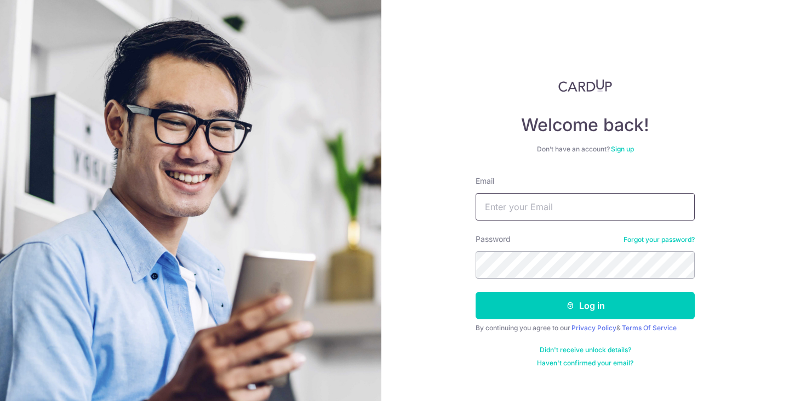
type input "[DOMAIN_NAME][EMAIL_ADDRESS][DOMAIN_NAME]"
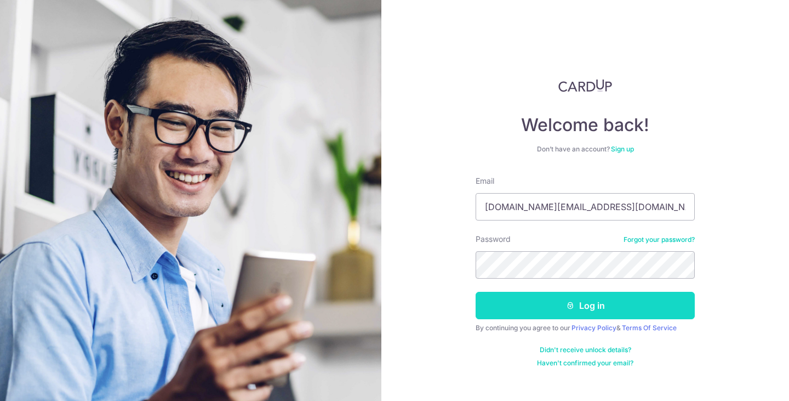
click at [524, 310] on button "Log in" at bounding box center [585, 305] width 219 height 27
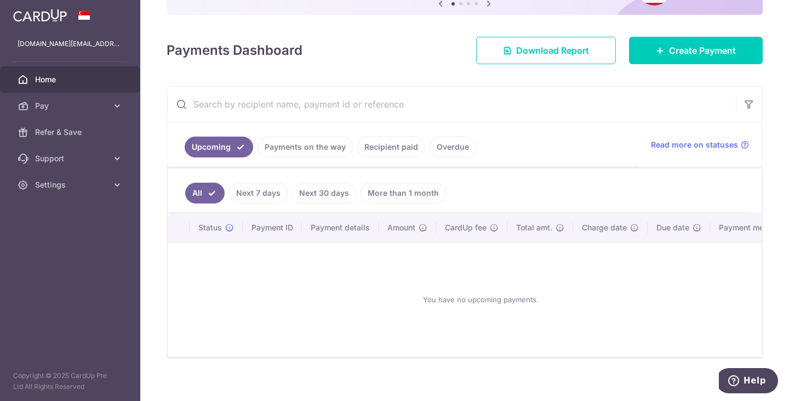
scroll to position [140, 0]
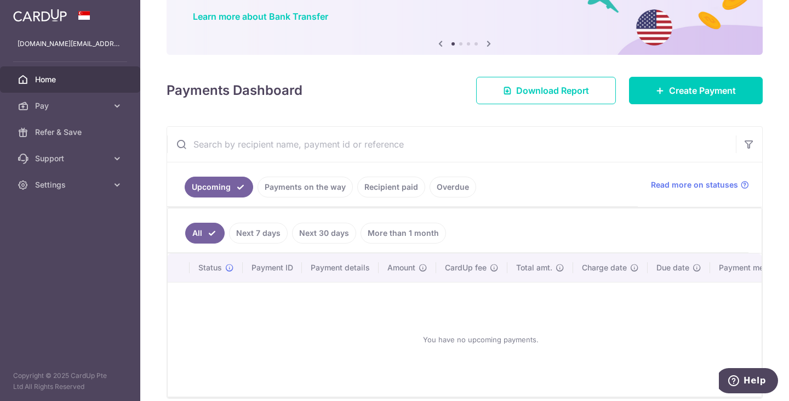
click at [395, 193] on link "Recipient paid" at bounding box center [391, 186] width 68 height 21
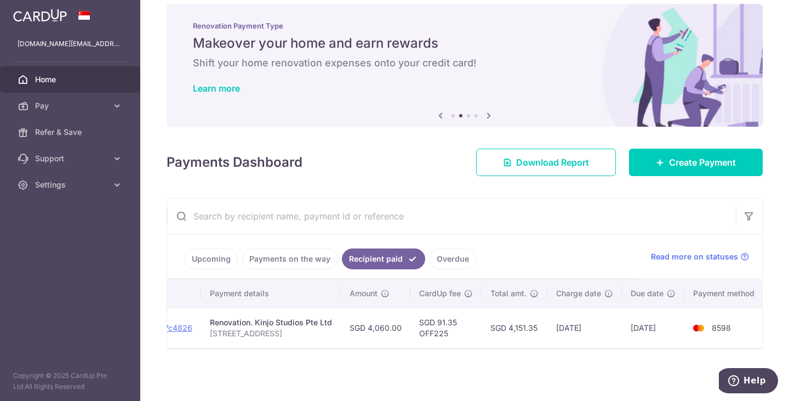
scroll to position [0, 166]
drag, startPoint x: 651, startPoint y: 355, endPoint x: 225, endPoint y: 340, distance: 426.6
click at [227, 350] on div "× Pause Schedule Pause all future payments in this series Pause just this one p…" at bounding box center [464, 200] width 649 height 401
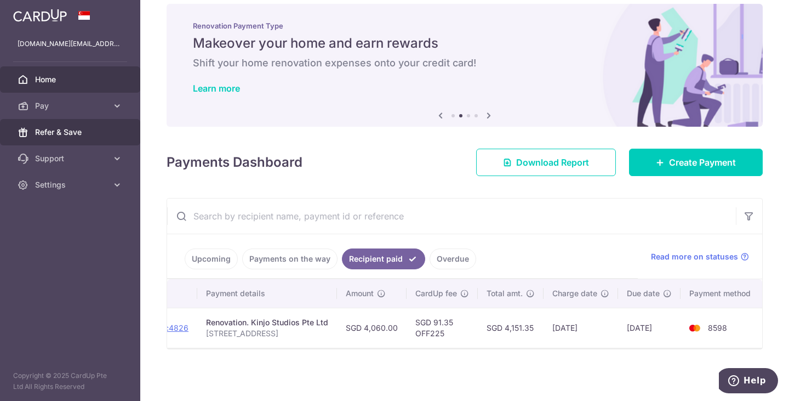
click at [104, 139] on link "Refer & Save" at bounding box center [70, 132] width 140 height 26
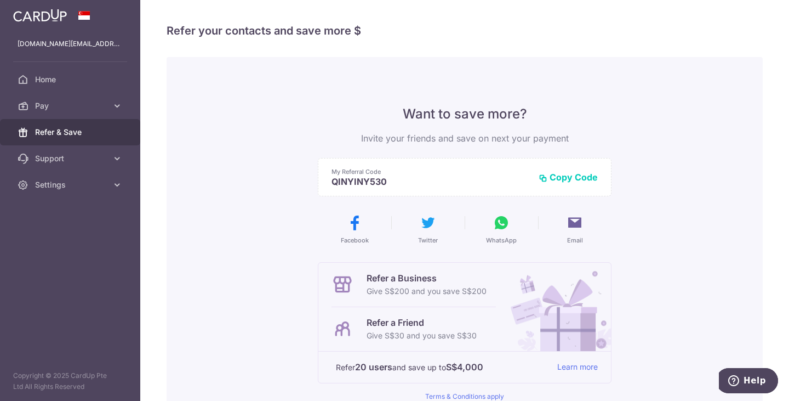
click at [566, 178] on button "Copy Code" at bounding box center [568, 177] width 59 height 11
click at [93, 178] on link "Settings" at bounding box center [70, 185] width 140 height 26
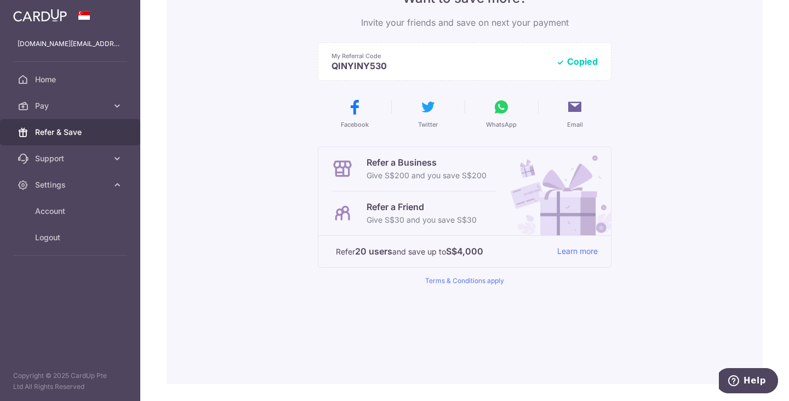
scroll to position [95, 0]
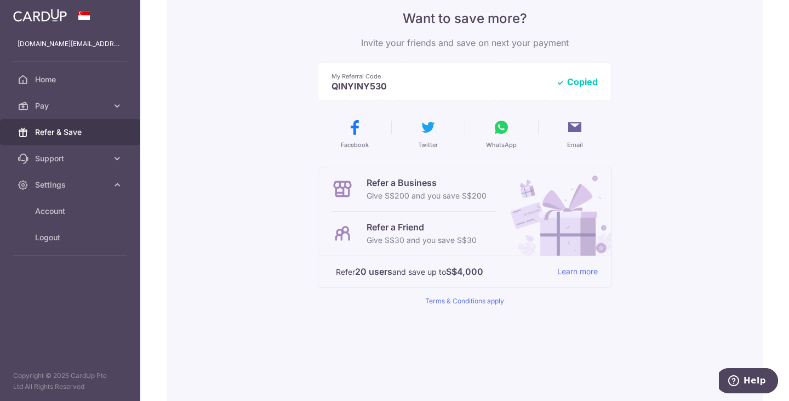
click at [454, 238] on p "Give S$30 and you save S$30" at bounding box center [422, 239] width 110 height 13
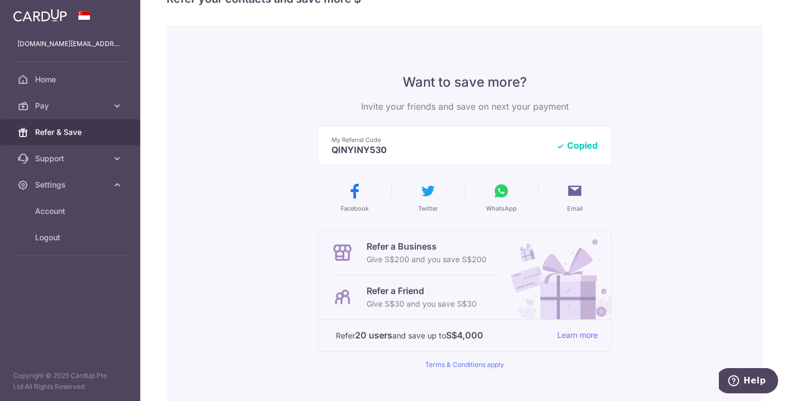
scroll to position [0, 0]
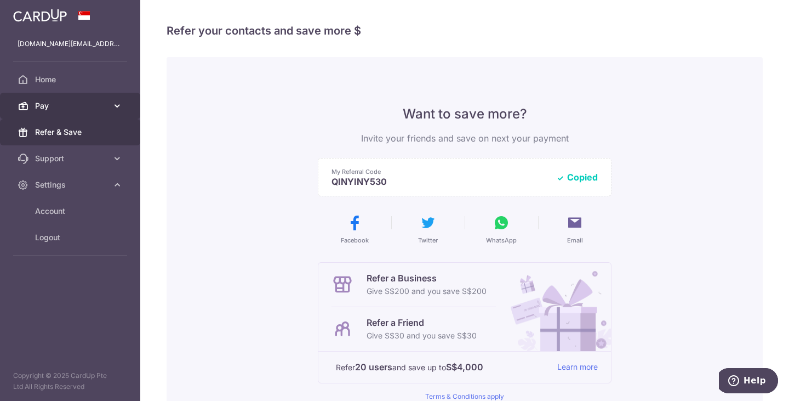
click at [55, 102] on span "Pay" at bounding box center [71, 105] width 72 height 11
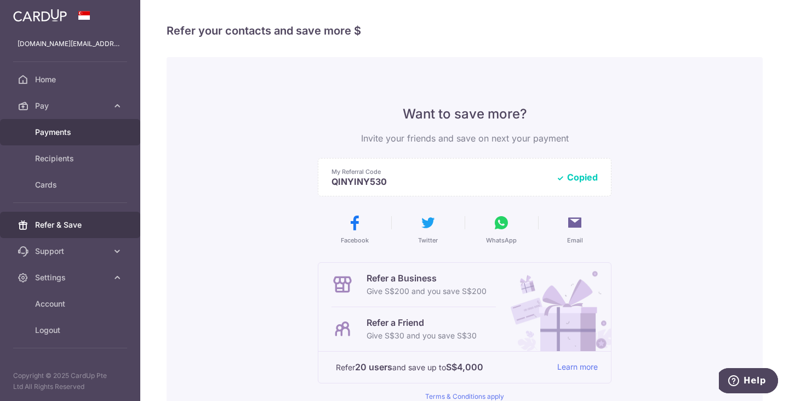
click at [52, 132] on span "Payments" at bounding box center [71, 132] width 72 height 11
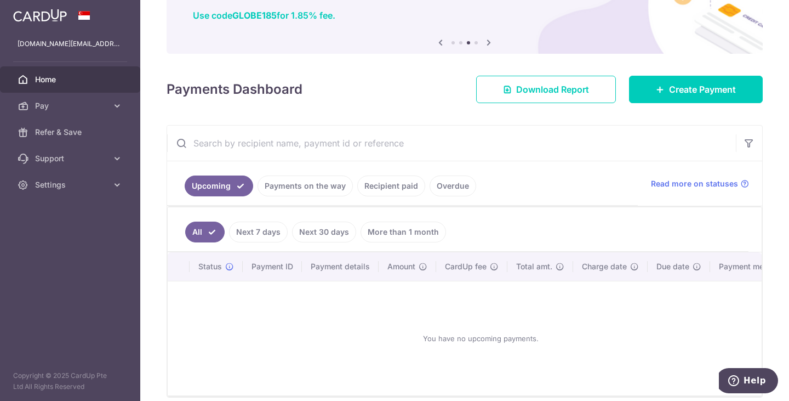
scroll to position [140, 0]
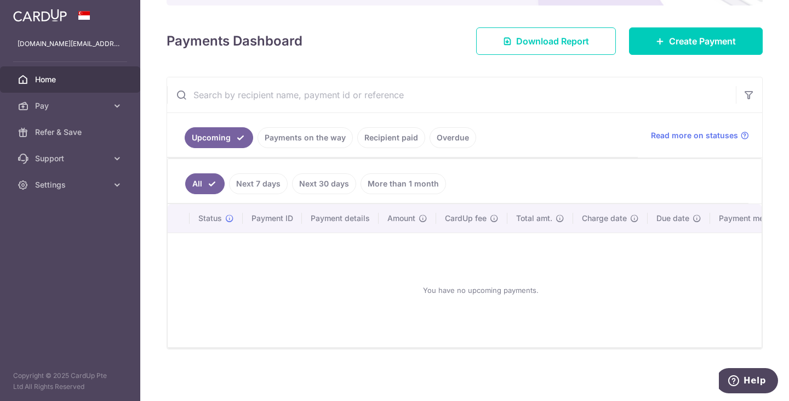
click at [388, 139] on link "Recipient paid" at bounding box center [391, 137] width 68 height 21
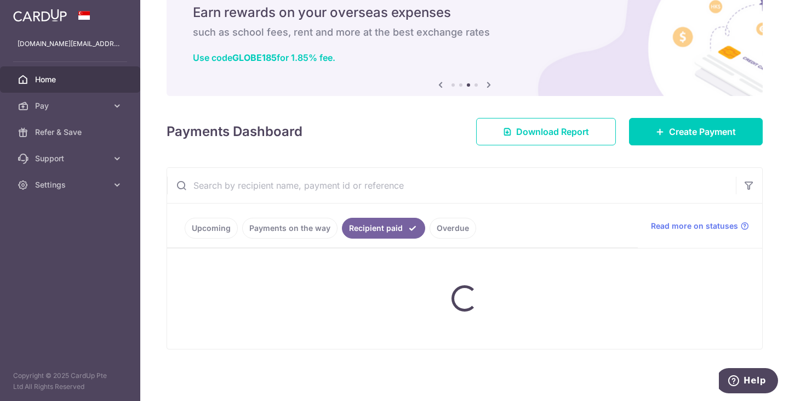
scroll to position [19, 0]
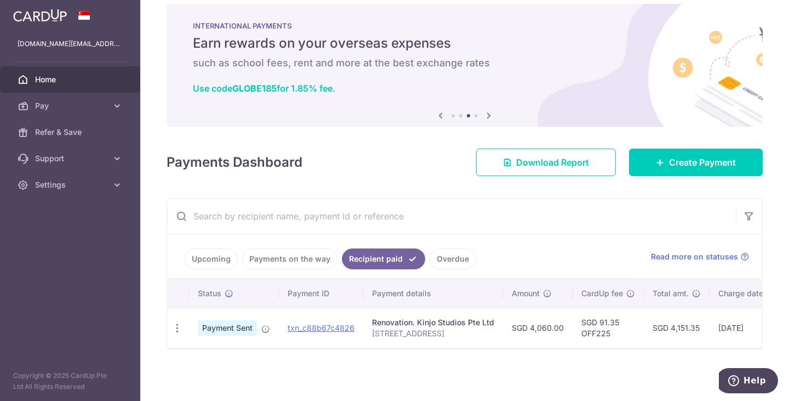
click at [424, 348] on div at bounding box center [464, 347] width 595 height 1
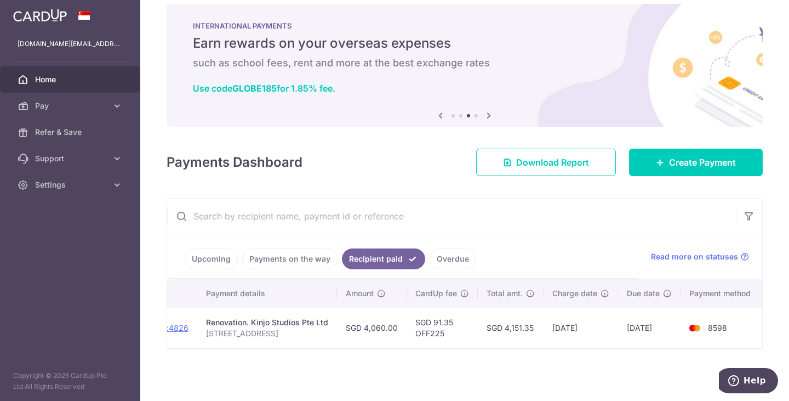
scroll to position [0, 0]
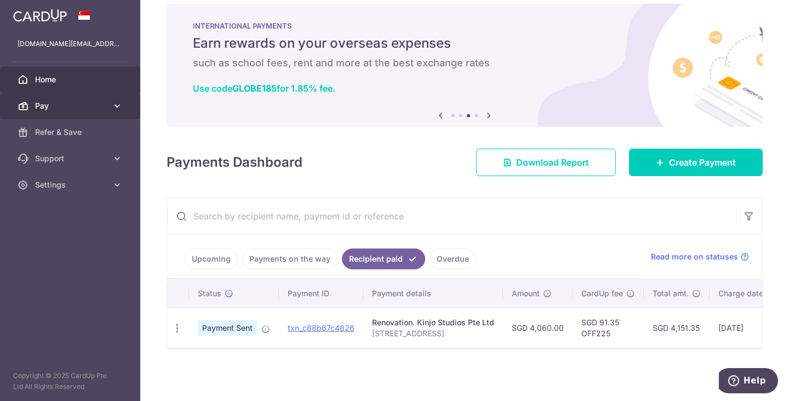
click at [44, 102] on span "Pay" at bounding box center [71, 105] width 72 height 11
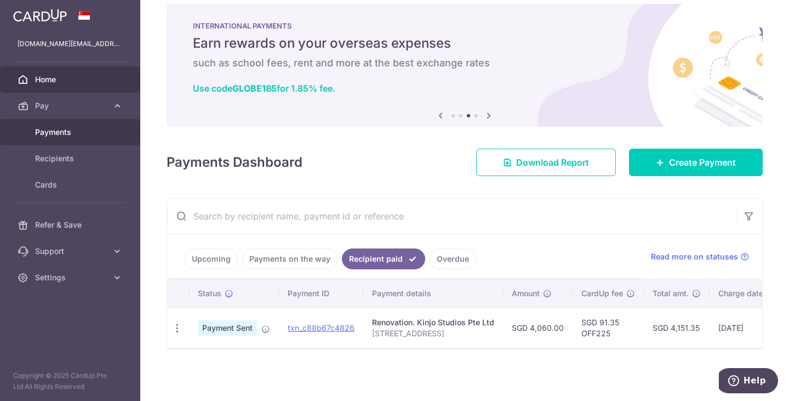
click at [49, 130] on span "Payments" at bounding box center [71, 132] width 72 height 11
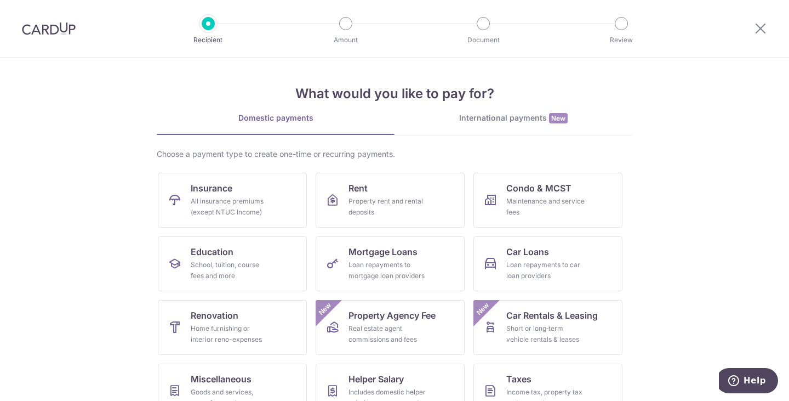
click at [53, 20] on div at bounding box center [49, 28] width 98 height 57
click at [53, 31] on img at bounding box center [49, 28] width 54 height 13
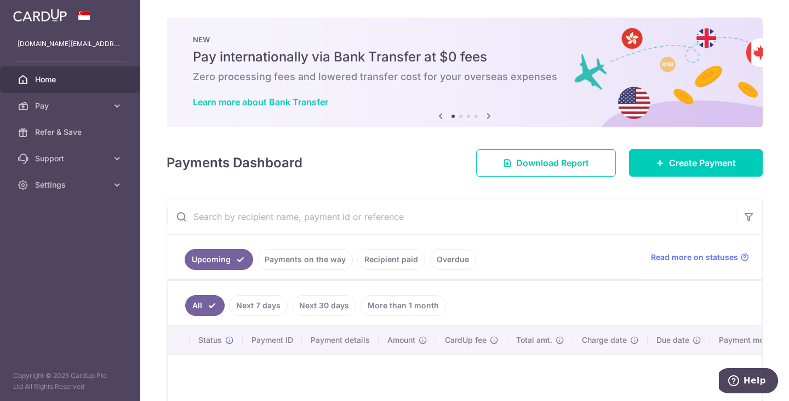
click at [482, 115] on icon at bounding box center [488, 116] width 13 height 14
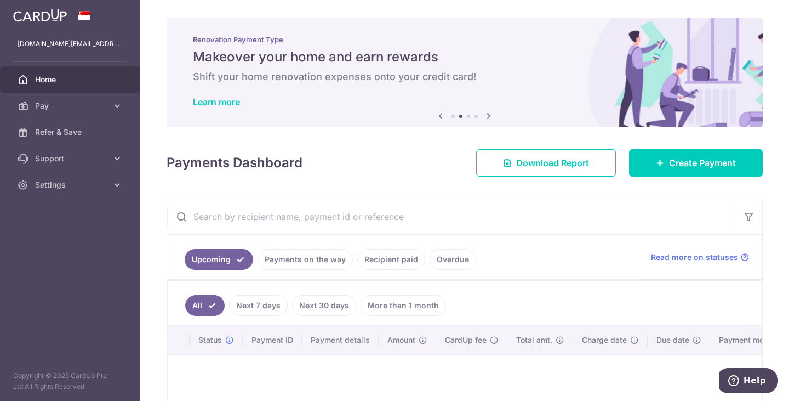
click at [483, 115] on icon at bounding box center [488, 116] width 13 height 14
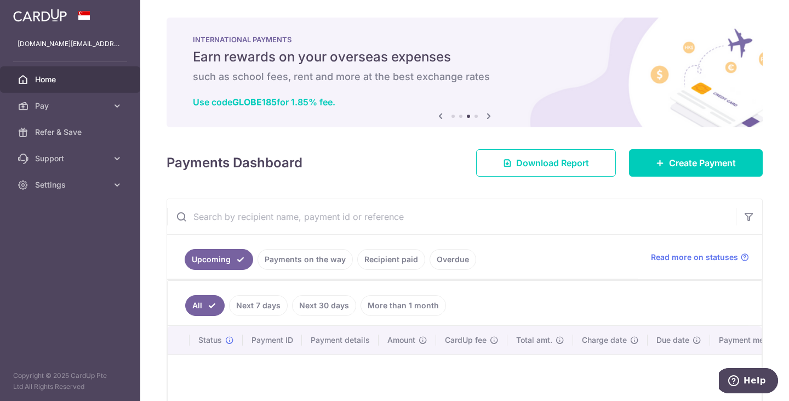
click at [439, 113] on icon at bounding box center [440, 116] width 13 height 14
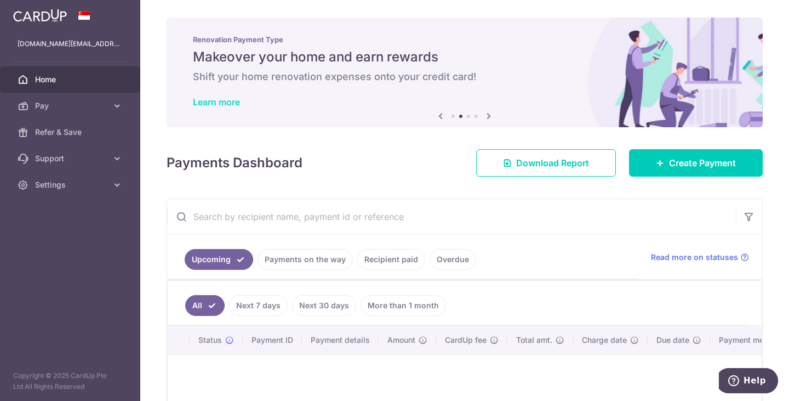
click at [203, 100] on link "Learn more" at bounding box center [216, 101] width 47 height 11
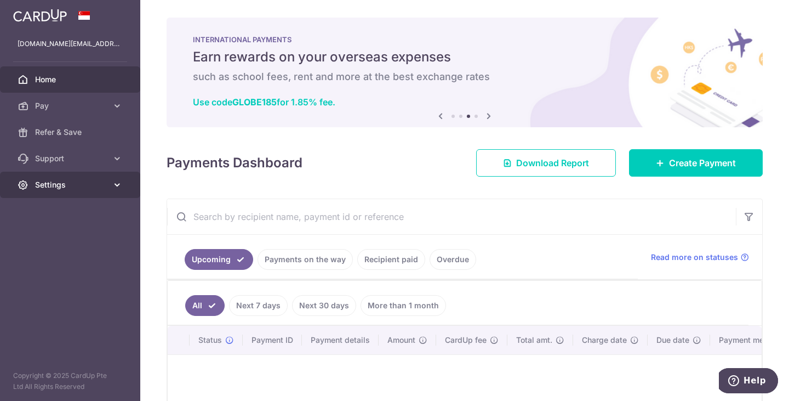
click at [45, 178] on link "Settings" at bounding box center [70, 185] width 140 height 26
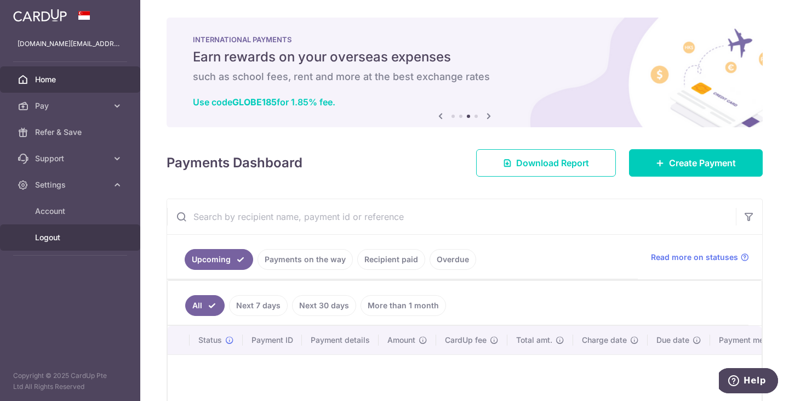
click at [59, 237] on span "Logout" at bounding box center [71, 237] width 72 height 11
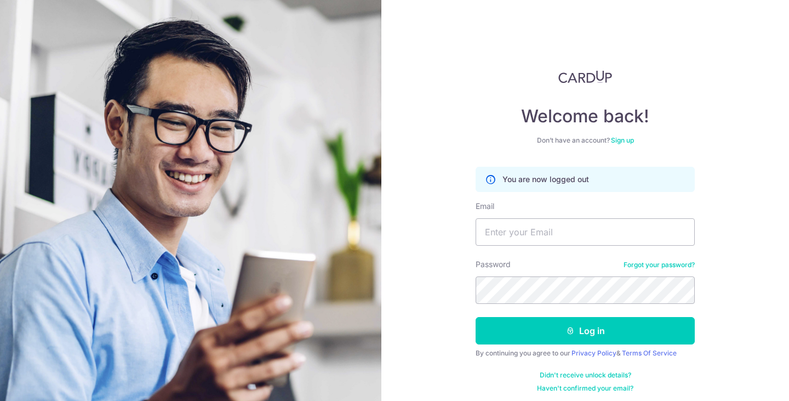
scroll to position [14, 0]
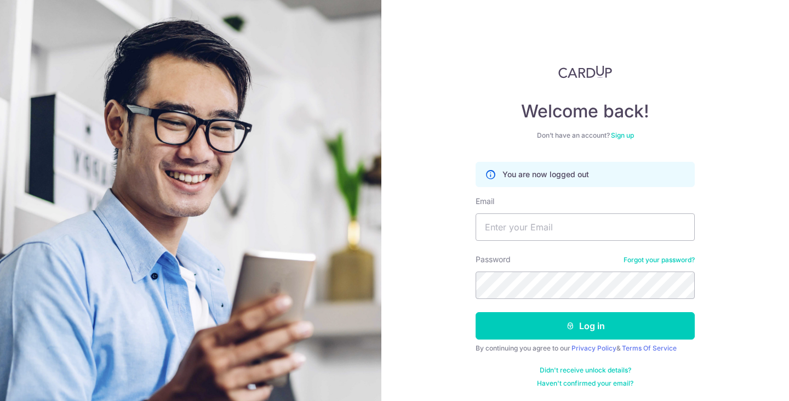
click at [616, 142] on div "Welcome back! Don’t have an account? Sign up You are now logged out Email Passw…" at bounding box center [585, 226] width 219 height 322
click at [618, 138] on link "Sign up" at bounding box center [622, 135] width 23 height 8
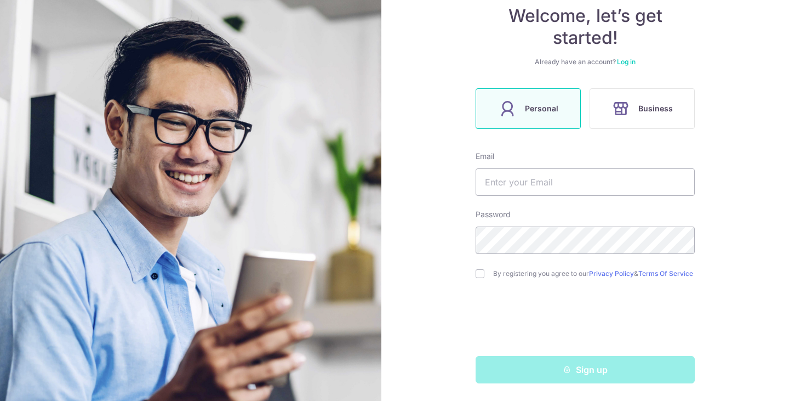
scroll to position [113, 0]
click at [521, 178] on input "text" at bounding box center [585, 181] width 219 height 27
type input "[PERSON_NAME][EMAIL_ADDRESS][DOMAIN_NAME]"
click at [476, 271] on input "checkbox" at bounding box center [480, 273] width 9 height 9
checkbox input "true"
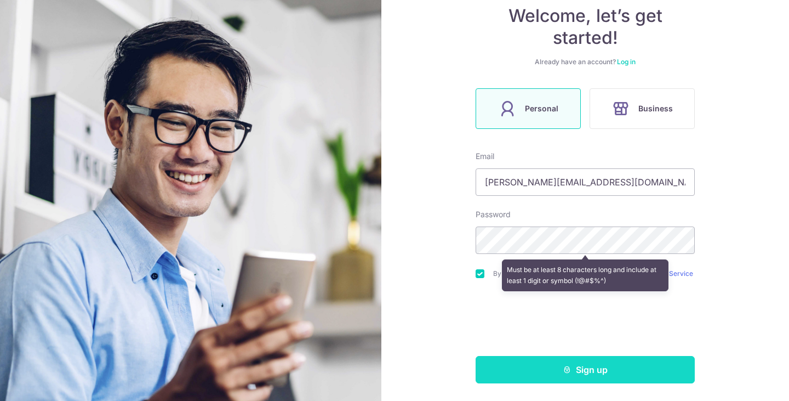
click at [518, 361] on button "Sign up" at bounding box center [585, 369] width 219 height 27
